Goal: Task Accomplishment & Management: Use online tool/utility

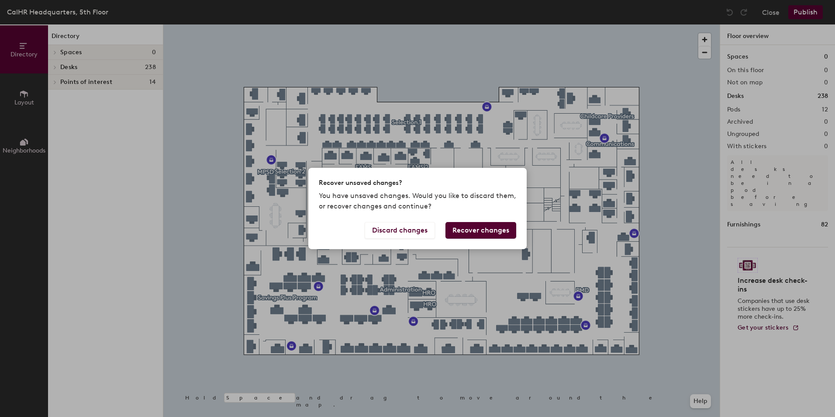
click at [468, 231] on button "Recover changes" at bounding box center [481, 230] width 71 height 17
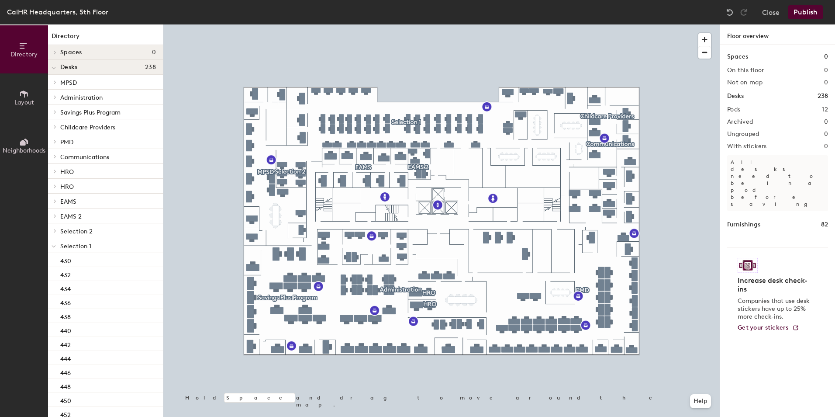
click at [798, 12] on button "Publish" at bounding box center [806, 12] width 35 height 14
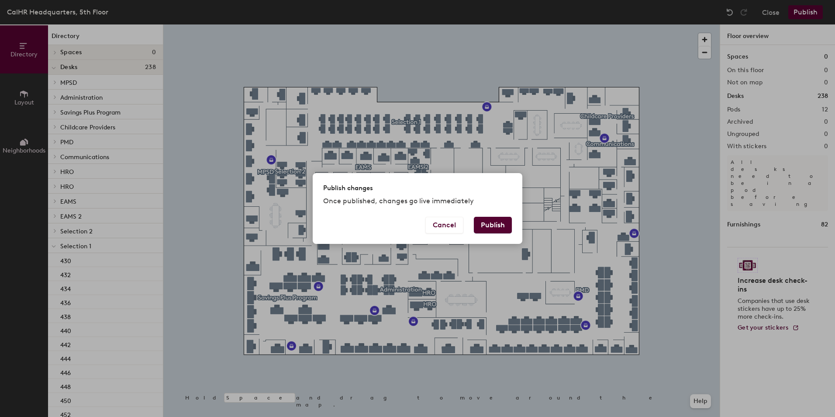
click at [490, 228] on button "Publish" at bounding box center [493, 225] width 38 height 17
